Goal: Information Seeking & Learning: Check status

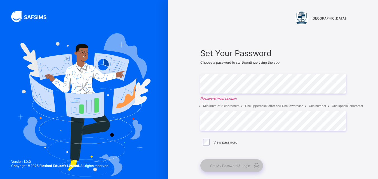
click at [308, 23] on img at bounding box center [301, 18] width 14 height 14
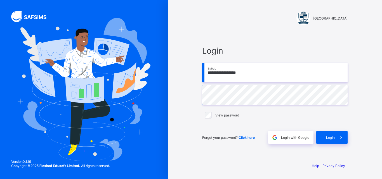
click at [334, 137] on span "Login" at bounding box center [330, 138] width 9 height 4
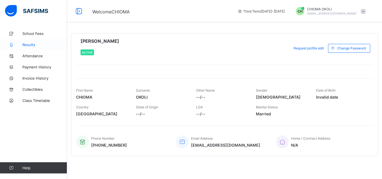
click at [46, 48] on link "Results" at bounding box center [33, 44] width 67 height 11
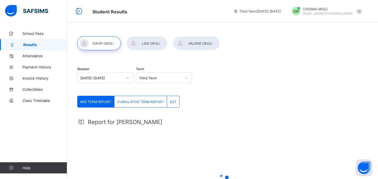
click at [146, 45] on div at bounding box center [146, 43] width 41 height 14
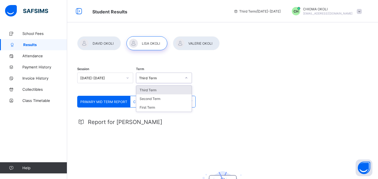
click at [146, 78] on div "Third Term" at bounding box center [160, 78] width 42 height 4
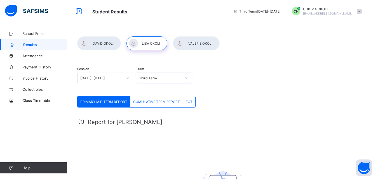
click at [146, 78] on div "Third Term" at bounding box center [160, 78] width 42 height 4
click at [188, 102] on span "EOT" at bounding box center [189, 102] width 7 height 4
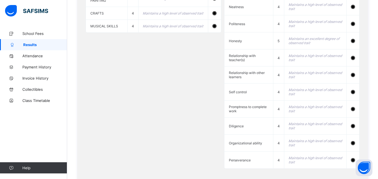
scroll to position [598, 0]
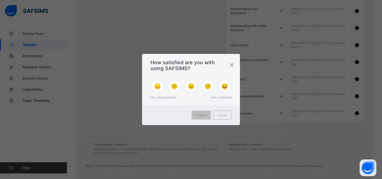
drag, startPoint x: 380, startPoint y: 87, endPoint x: 381, endPoint y: 183, distance: 96.1
click at [232, 64] on div "×" at bounding box center [231, 65] width 5 height 10
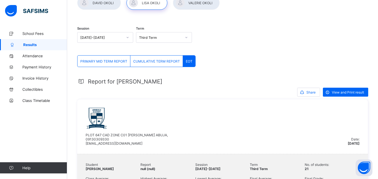
scroll to position [23, 0]
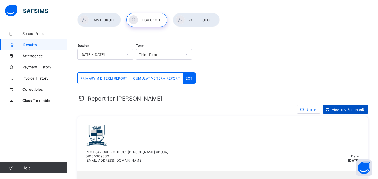
click at [348, 109] on span "View and Print result" at bounding box center [347, 109] width 32 height 4
click at [169, 50] on div "Third Term" at bounding box center [164, 54] width 56 height 11
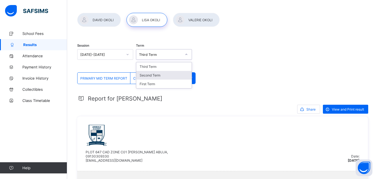
click at [169, 75] on div "Second Term" at bounding box center [163, 75] width 55 height 9
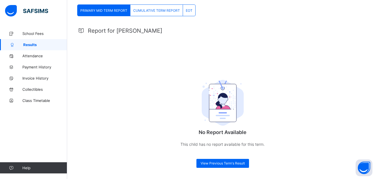
scroll to position [0, 0]
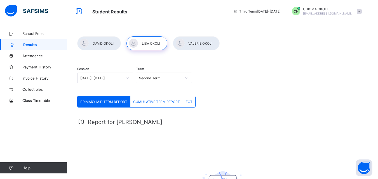
click at [188, 98] on div "EOT" at bounding box center [189, 101] width 12 height 11
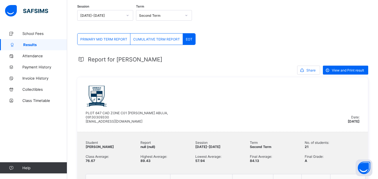
scroll to position [60, 0]
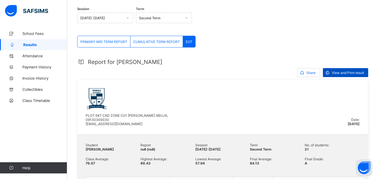
click at [351, 71] on span "View and Print result" at bounding box center [347, 73] width 32 height 4
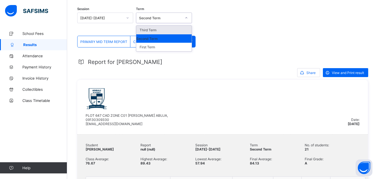
click at [156, 21] on div "Second Term" at bounding box center [158, 18] width 45 height 8
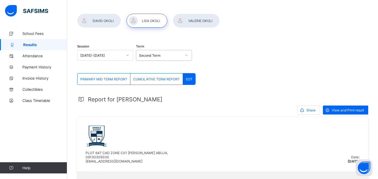
scroll to position [0, 0]
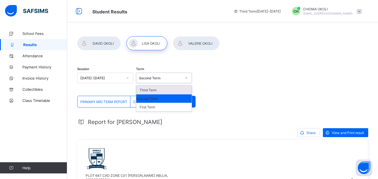
click at [182, 77] on div at bounding box center [186, 78] width 11 height 10
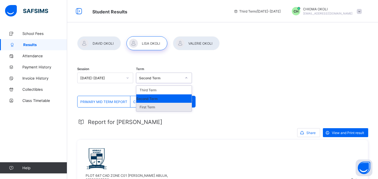
click at [183, 108] on div "First Term" at bounding box center [163, 107] width 55 height 9
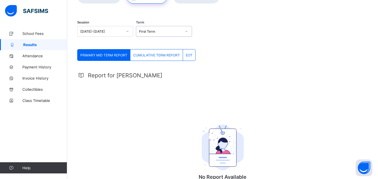
scroll to position [47, 0]
click at [186, 54] on span "EOT" at bounding box center [189, 55] width 7 height 4
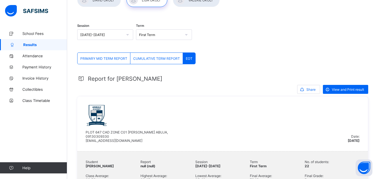
scroll to position [39, 0]
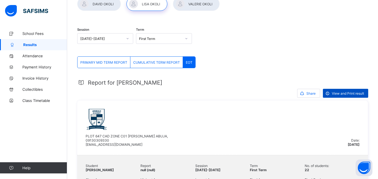
click at [364, 92] on span "View and Print result" at bounding box center [347, 93] width 32 height 4
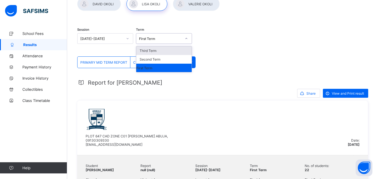
click at [173, 37] on div "First Term" at bounding box center [160, 39] width 42 height 4
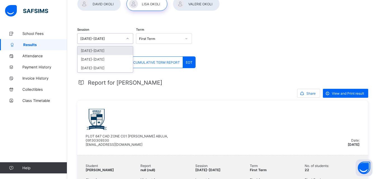
click at [122, 39] on div "[DATE]-[DATE]" at bounding box center [101, 39] width 42 height 4
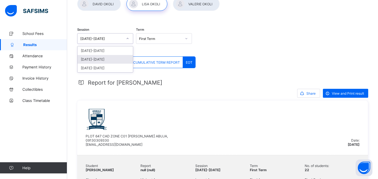
click at [121, 57] on div "2023-2024" at bounding box center [104, 59] width 55 height 9
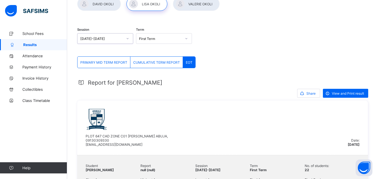
click at [160, 40] on div "First Term" at bounding box center [160, 39] width 42 height 4
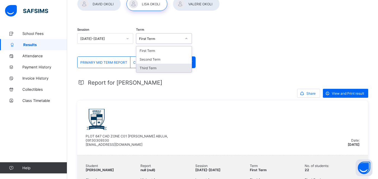
click at [157, 70] on div "Third Term" at bounding box center [163, 68] width 55 height 9
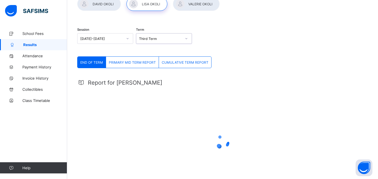
scroll to position [0, 0]
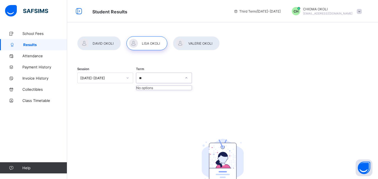
type input "*"
click at [198, 78] on div "Session 2023-2024 Term" at bounding box center [222, 78] width 290 height 34
click at [213, 117] on div "Session 2023-2024 Term No Report Available This child has no report available f…" at bounding box center [222, 139] width 290 height 156
click at [113, 39] on div at bounding box center [99, 43] width 44 height 14
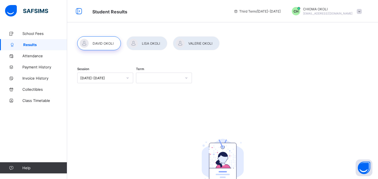
click at [194, 46] on div at bounding box center [196, 43] width 47 height 14
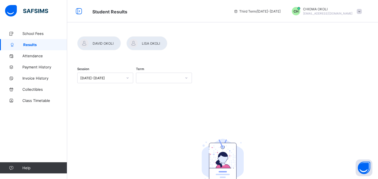
click at [194, 50] on div at bounding box center [222, 50] width 290 height 0
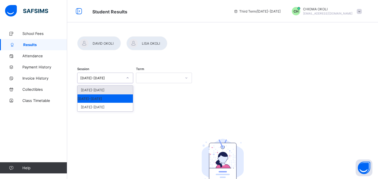
click at [118, 79] on div "2023-2024" at bounding box center [101, 78] width 42 height 4
click at [115, 89] on div "[DATE]-[DATE]" at bounding box center [104, 90] width 55 height 9
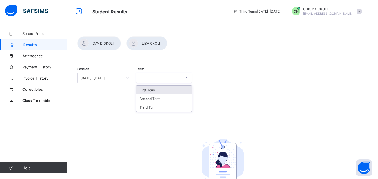
click at [180, 79] on div at bounding box center [158, 78] width 45 height 8
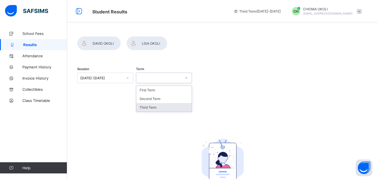
click at [173, 108] on div "Third Term" at bounding box center [163, 107] width 55 height 9
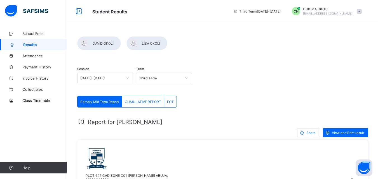
click at [174, 101] on span "EOT" at bounding box center [170, 102] width 7 height 4
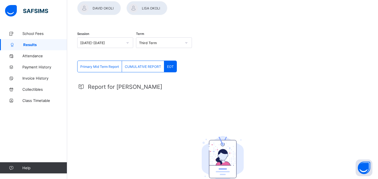
scroll to position [34, 0]
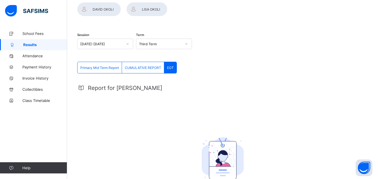
click at [173, 70] on div "EOT" at bounding box center [170, 67] width 12 height 11
click at [171, 67] on span "EOT" at bounding box center [170, 68] width 7 height 4
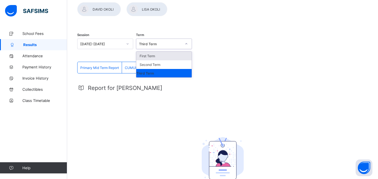
click at [170, 45] on div "Third Term" at bounding box center [160, 44] width 42 height 4
click at [167, 65] on div "Second Term" at bounding box center [163, 64] width 55 height 9
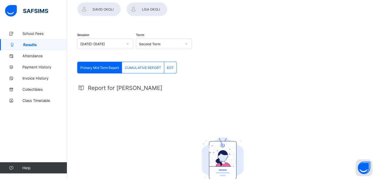
click at [152, 65] on div "CUMULATIVE REPORT" at bounding box center [143, 67] width 42 height 11
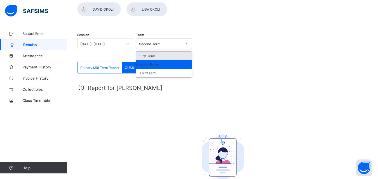
click at [183, 46] on div at bounding box center [186, 43] width 10 height 9
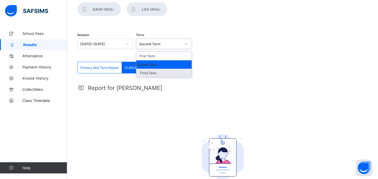
click at [177, 73] on div "Third Term" at bounding box center [163, 73] width 55 height 9
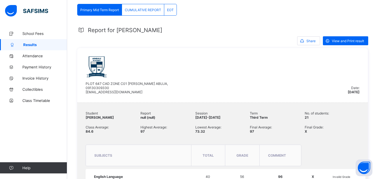
scroll to position [89, 0]
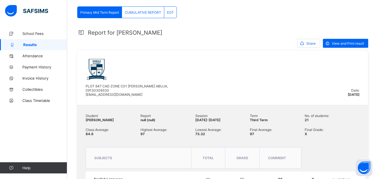
click at [153, 14] on span "CUMULATIVE REPORT" at bounding box center [143, 12] width 36 height 4
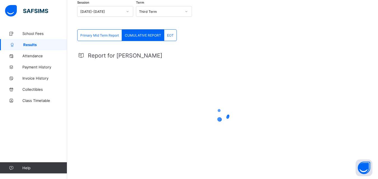
scroll to position [89, 0]
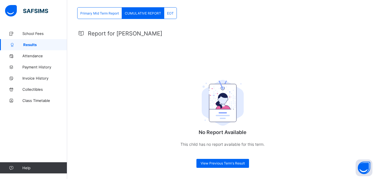
click at [171, 9] on div "EOT" at bounding box center [170, 13] width 12 height 11
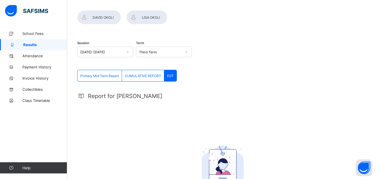
scroll to position [25, 0]
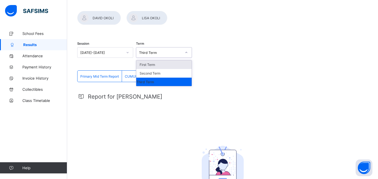
click at [179, 53] on div "Third Term" at bounding box center [160, 53] width 42 height 4
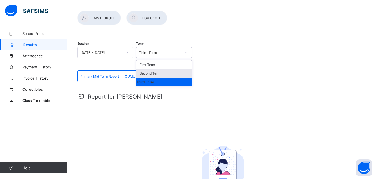
click at [180, 72] on div "Second Term" at bounding box center [163, 73] width 55 height 9
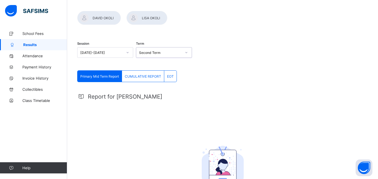
click at [174, 76] on div "EOT" at bounding box center [170, 76] width 12 height 11
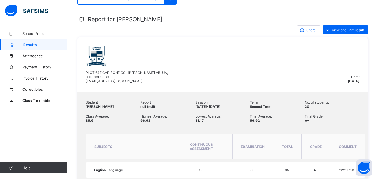
scroll to position [101, 0]
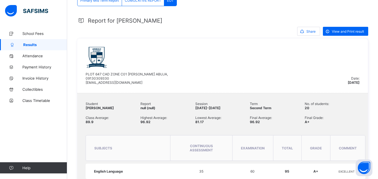
click at [357, 30] on span "View and Print result" at bounding box center [347, 31] width 32 height 4
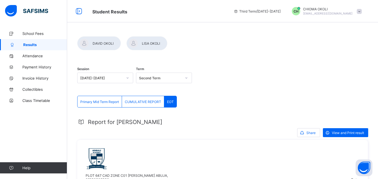
click at [187, 76] on icon at bounding box center [185, 78] width 3 height 6
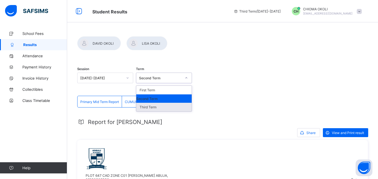
click at [184, 108] on div "Third Term" at bounding box center [163, 107] width 55 height 9
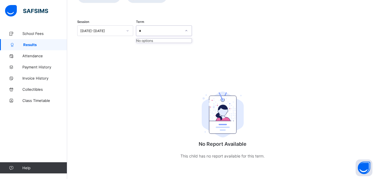
scroll to position [48, 0]
type input "*"
click at [166, 29] on div at bounding box center [158, 31] width 45 height 8
click at [168, 58] on div "Third Term" at bounding box center [163, 60] width 55 height 9
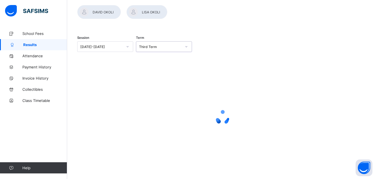
scroll to position [66, 0]
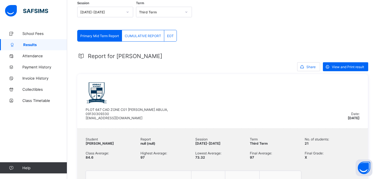
drag, startPoint x: 376, startPoint y: 45, endPoint x: 379, endPoint y: 44, distance: 3.7
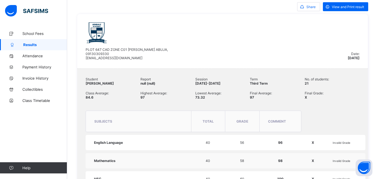
scroll to position [125, 0]
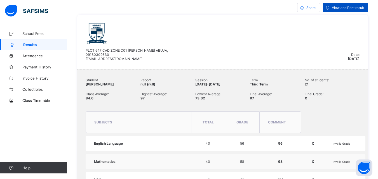
click at [359, 7] on span "View and Print result" at bounding box center [347, 8] width 32 height 4
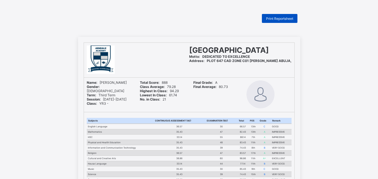
click at [286, 16] on span "Print Reportsheet" at bounding box center [279, 18] width 27 height 4
click at [288, 22] on div "Print Reportsheet" at bounding box center [279, 18] width 35 height 9
click at [283, 22] on div "Print Reportsheet" at bounding box center [279, 18] width 35 height 9
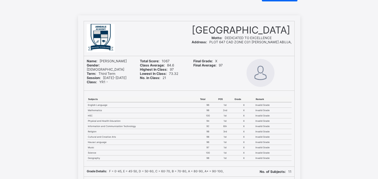
scroll to position [15, 0]
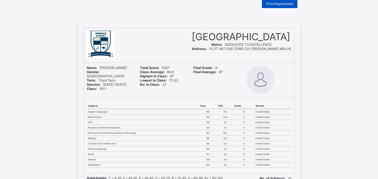
click at [290, 6] on div "Print Reportsheet" at bounding box center [279, 3] width 35 height 9
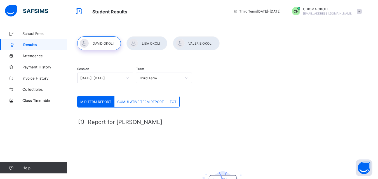
click at [188, 39] on div at bounding box center [196, 43] width 47 height 14
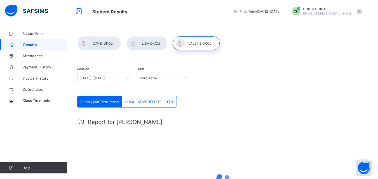
click at [183, 78] on div at bounding box center [186, 77] width 10 height 9
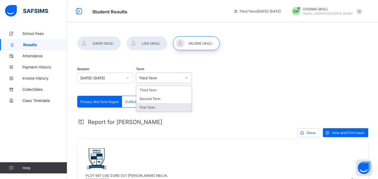
click at [165, 106] on div "First Term" at bounding box center [163, 107] width 55 height 9
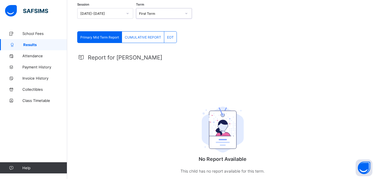
scroll to position [66, 0]
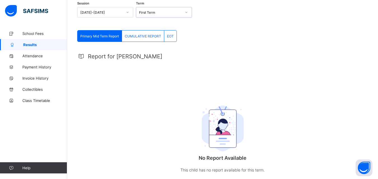
click at [175, 40] on div "EOT" at bounding box center [170, 35] width 12 height 11
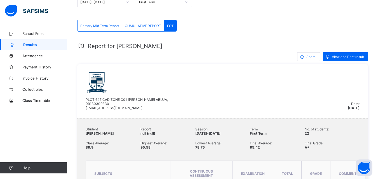
scroll to position [48, 0]
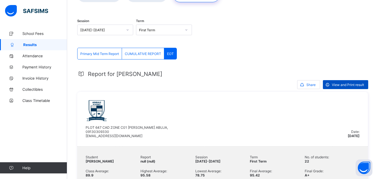
click at [348, 86] on span "View and Print result" at bounding box center [347, 85] width 32 height 4
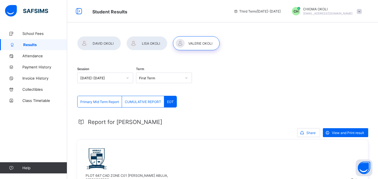
click at [106, 44] on div at bounding box center [99, 43] width 44 height 14
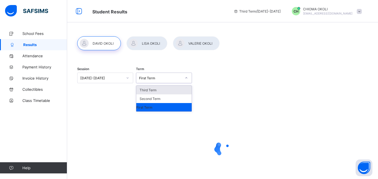
click at [166, 82] on div "First Term" at bounding box center [164, 78] width 56 height 11
click at [171, 92] on div "Third Term" at bounding box center [163, 90] width 55 height 9
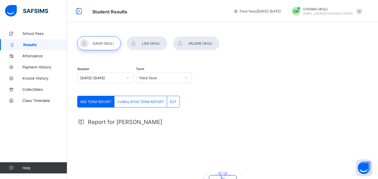
click at [173, 103] on span "EOT" at bounding box center [173, 102] width 7 height 4
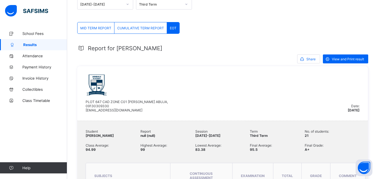
scroll to position [51, 0]
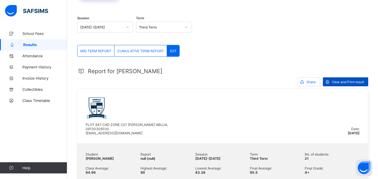
click at [352, 84] on div "View and Print result" at bounding box center [344, 81] width 45 height 9
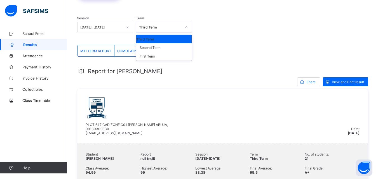
click at [177, 31] on div "Third Term" at bounding box center [164, 27] width 56 height 11
click at [177, 45] on div "Second Term" at bounding box center [163, 47] width 55 height 9
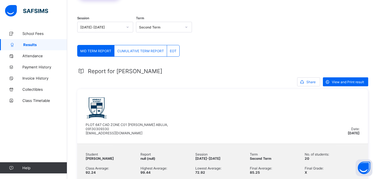
drag, startPoint x: 185, startPoint y: 50, endPoint x: 175, endPoint y: 53, distance: 10.5
click at [175, 53] on div "EOT" at bounding box center [173, 50] width 12 height 11
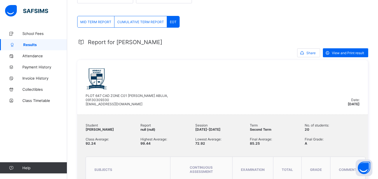
scroll to position [70, 0]
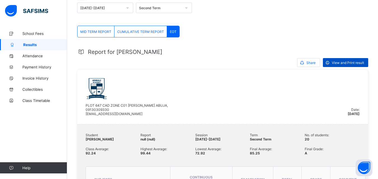
click at [359, 62] on span "View and Print result" at bounding box center [347, 63] width 32 height 4
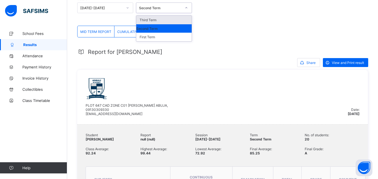
click at [188, 11] on div at bounding box center [186, 7] width 10 height 9
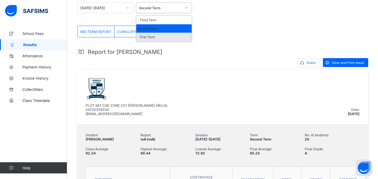
click at [174, 36] on div "First Term" at bounding box center [163, 37] width 55 height 9
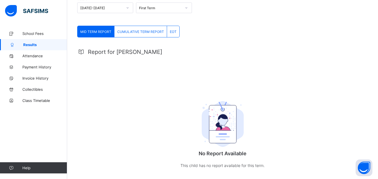
click at [174, 34] on span "EOT" at bounding box center [173, 32] width 7 height 4
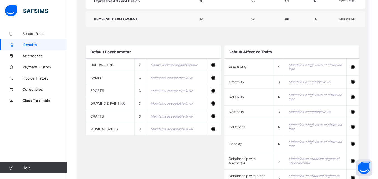
scroll to position [196, 0]
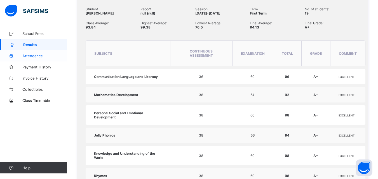
click at [40, 56] on span "Attendance" at bounding box center [44, 56] width 45 height 4
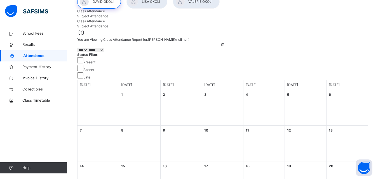
scroll to position [18, 0]
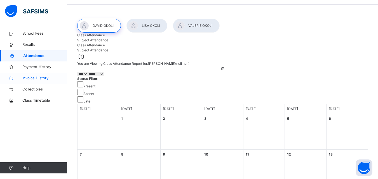
click at [43, 77] on span "Invoice History" at bounding box center [44, 78] width 45 height 6
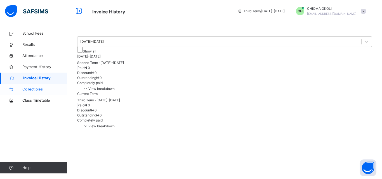
click at [45, 92] on span "Collectibles" at bounding box center [44, 90] width 45 height 6
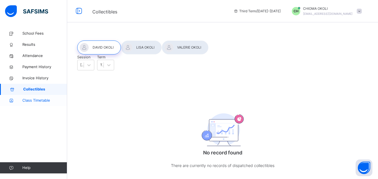
click at [45, 100] on span "Class Timetable" at bounding box center [44, 101] width 45 height 6
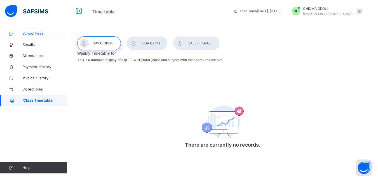
click at [42, 35] on span "School Fees" at bounding box center [44, 34] width 45 height 6
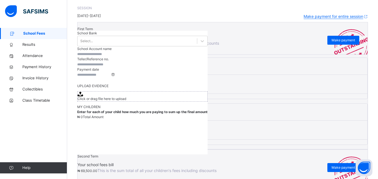
scroll to position [258, 0]
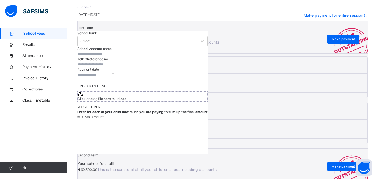
click at [103, 97] on icon at bounding box center [100, 95] width 5 height 4
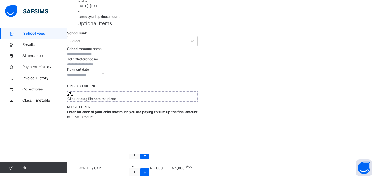
scroll to position [258, 0]
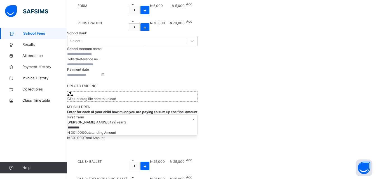
scroll to position [200, 0]
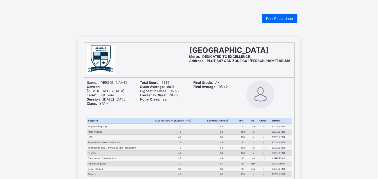
click at [283, 19] on span "Print Reportsheet" at bounding box center [279, 18] width 27 height 4
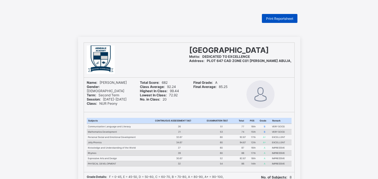
click at [274, 17] on span "Print Reportsheet" at bounding box center [279, 18] width 27 height 4
